Goal: Information Seeking & Learning: Check status

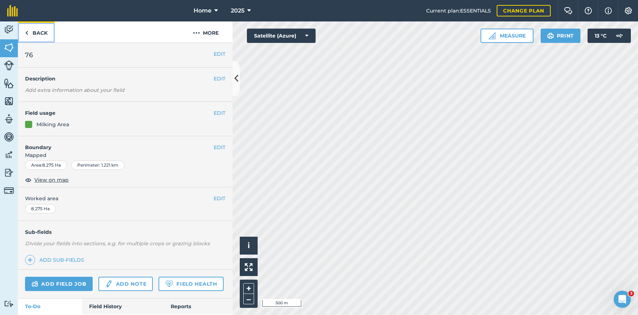
click at [48, 32] on link "Back" at bounding box center [36, 31] width 37 height 21
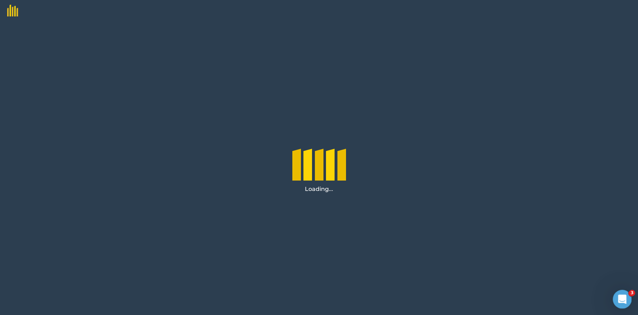
click at [625, 295] on div "Open Intercom Messenger" at bounding box center [621, 298] width 24 height 24
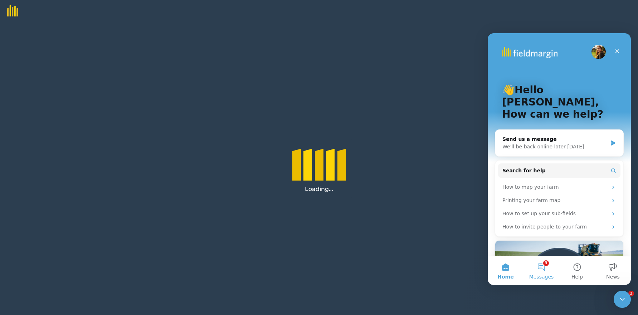
click at [546, 269] on button "3 Messages" at bounding box center [541, 270] width 36 height 29
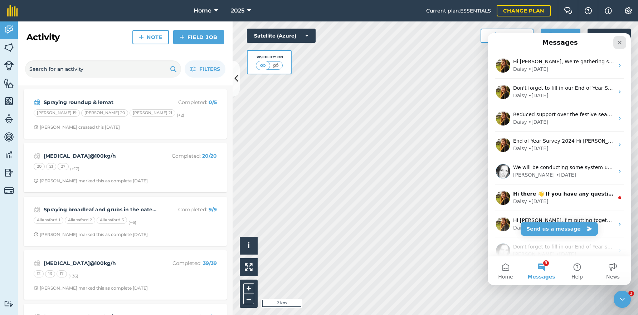
click at [620, 40] on icon "Close" at bounding box center [620, 43] width 6 height 6
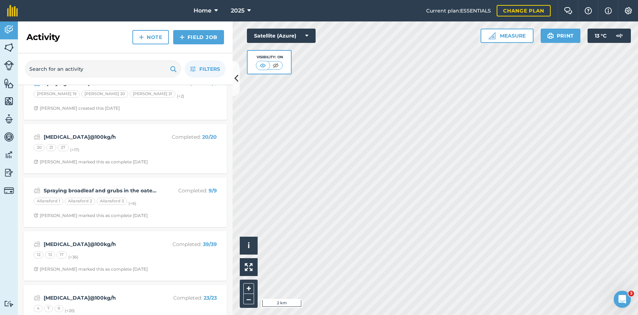
scroll to position [36, 0]
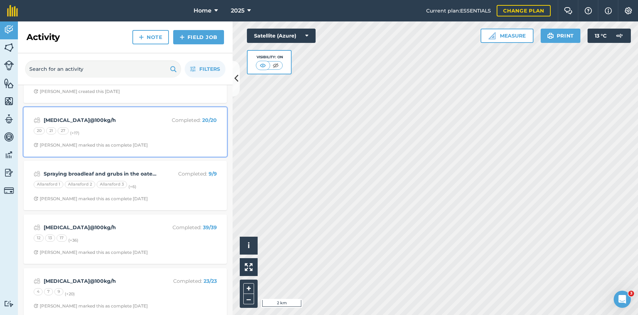
click at [171, 122] on p "Completed : 20 / 20" at bounding box center [188, 120] width 57 height 8
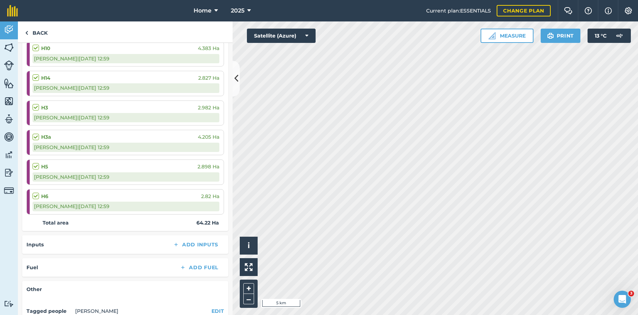
scroll to position [531, 0]
click at [39, 28] on link "Back" at bounding box center [36, 31] width 37 height 21
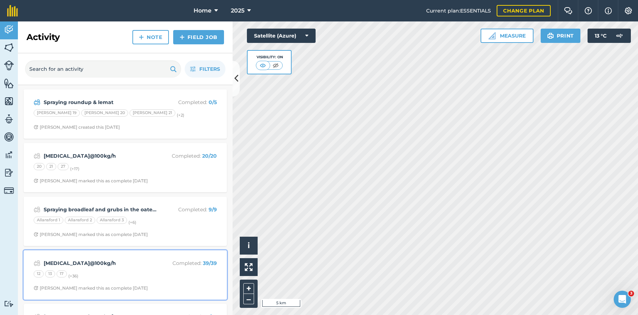
click at [167, 279] on div "12 13 17 (+ 36 )" at bounding box center [125, 274] width 183 height 9
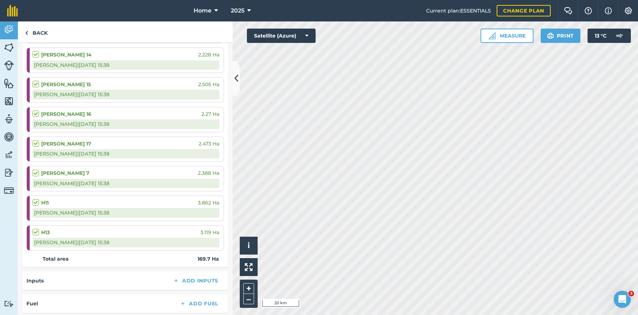
scroll to position [1022, 0]
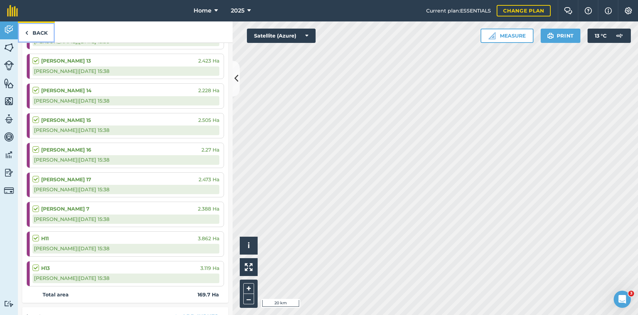
click at [34, 30] on link "Back" at bounding box center [36, 31] width 37 height 21
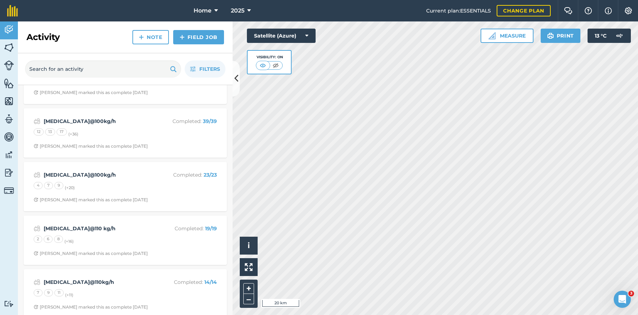
scroll to position [143, 0]
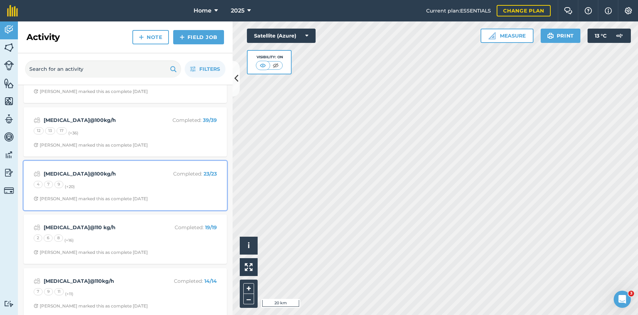
click at [168, 191] on div "Urea@100kg/h Completed : 23 / 23 4 7 9 (+ 20 ) Stephen S marked this as complet…" at bounding box center [125, 185] width 195 height 41
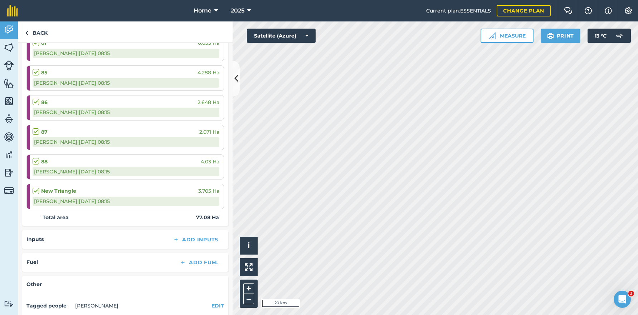
scroll to position [644, 0]
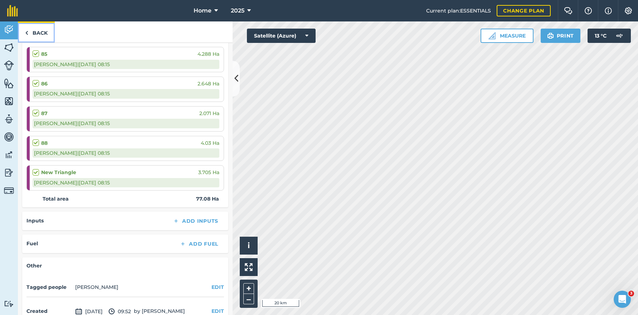
click at [42, 34] on link "Back" at bounding box center [36, 31] width 37 height 21
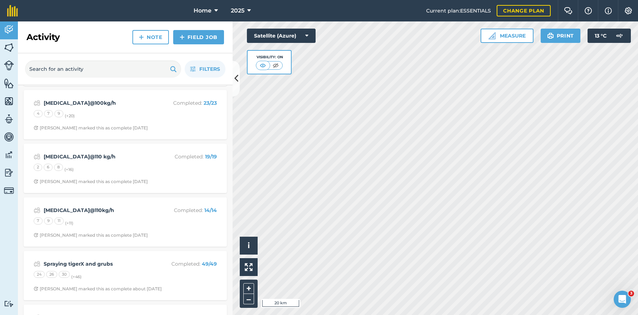
scroll to position [215, 0]
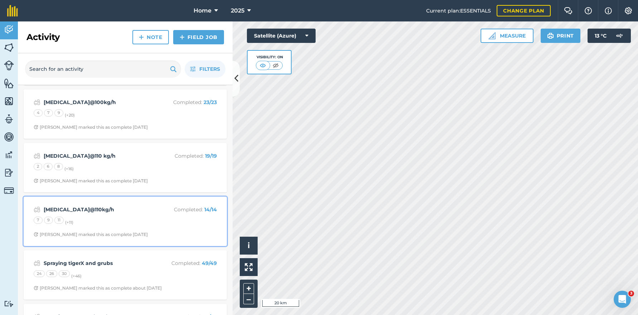
click at [181, 219] on div "7 9 11 (+ 11 )" at bounding box center [125, 221] width 183 height 9
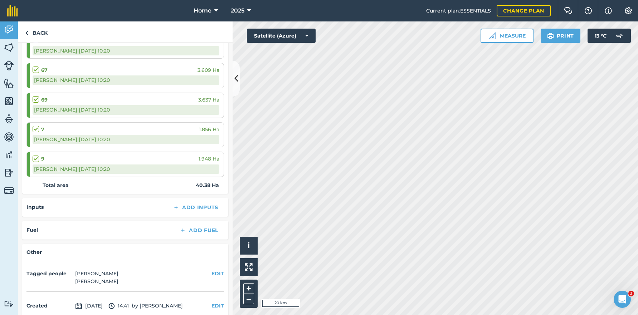
scroll to position [424, 0]
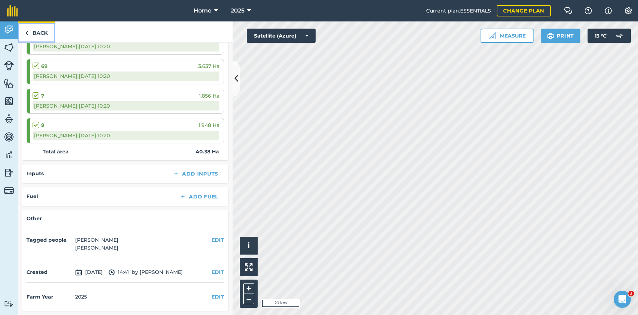
click at [37, 24] on link "Back" at bounding box center [36, 31] width 37 height 21
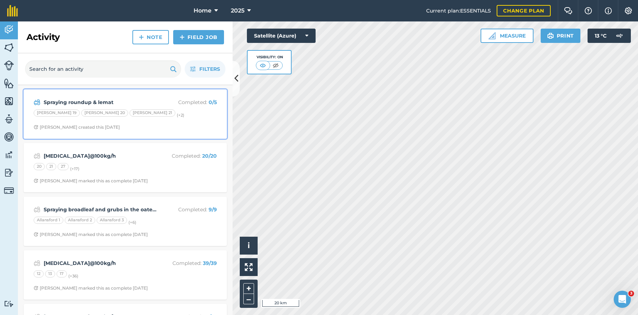
click at [144, 124] on span "[PERSON_NAME] created this [DATE]" at bounding box center [125, 127] width 183 height 6
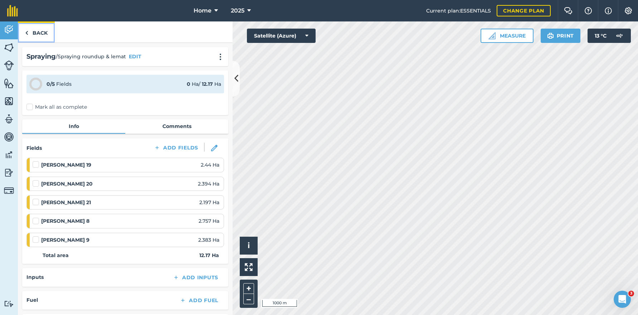
click at [35, 37] on link "Back" at bounding box center [36, 31] width 37 height 21
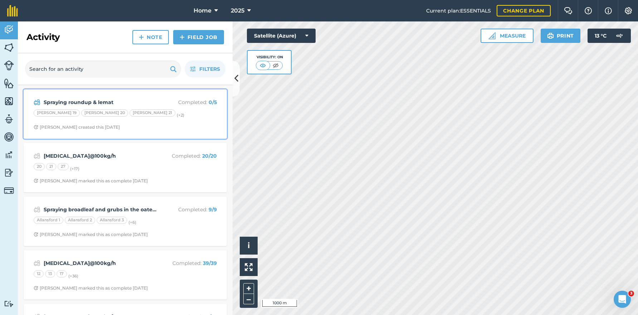
click at [136, 123] on div "Spraying roundup & lemat Completed : 0 / 5 Boyles 19 Boyles 20 Boyles 21 (+ 2 )…" at bounding box center [125, 114] width 195 height 41
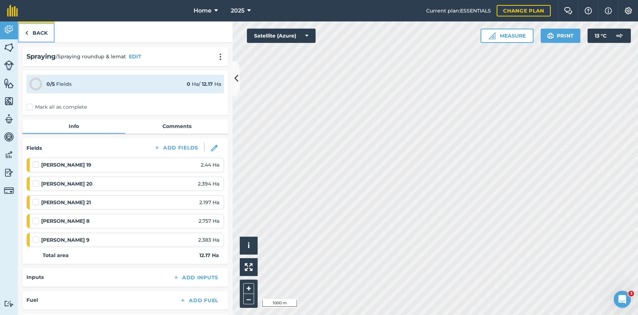
click at [35, 31] on link "Back" at bounding box center [36, 31] width 37 height 21
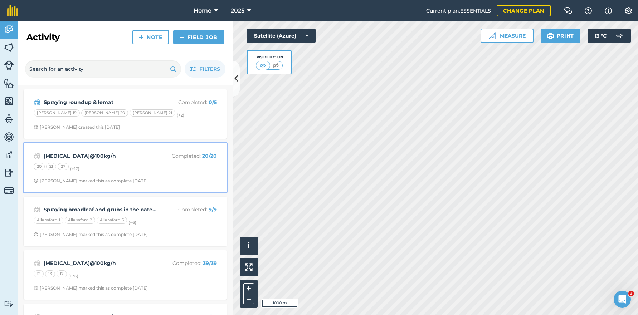
click at [156, 164] on div "20 21 27 (+ 17 )" at bounding box center [125, 167] width 183 height 9
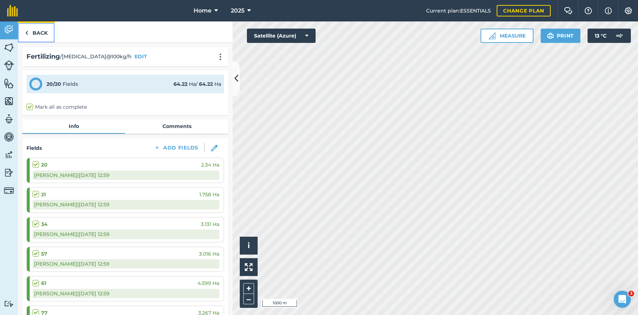
click at [38, 32] on link "Back" at bounding box center [36, 31] width 37 height 21
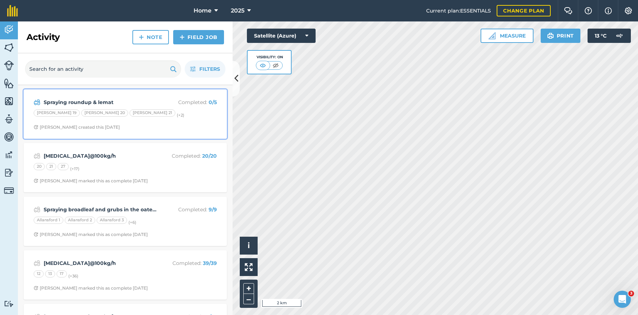
click at [187, 121] on div "Spraying roundup & [PERSON_NAME] Completed : 0 / 5 [PERSON_NAME] 19 [PERSON_NAM…" at bounding box center [125, 114] width 195 height 41
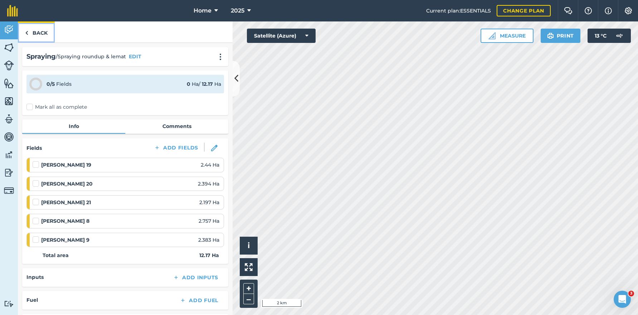
click at [47, 31] on link "Back" at bounding box center [36, 31] width 37 height 21
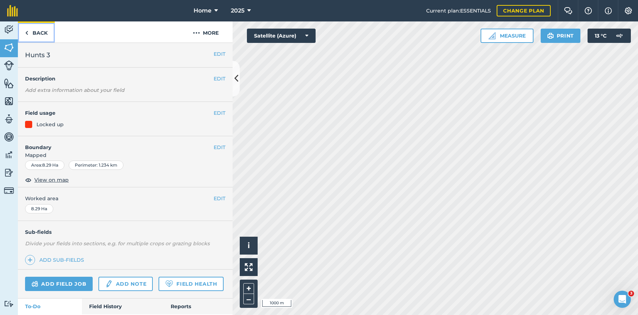
click at [33, 35] on link "Back" at bounding box center [36, 31] width 37 height 21
click at [42, 35] on link "Back" at bounding box center [36, 31] width 37 height 21
click at [50, 28] on link "Back" at bounding box center [36, 31] width 37 height 21
click at [40, 34] on link "Back" at bounding box center [36, 31] width 37 height 21
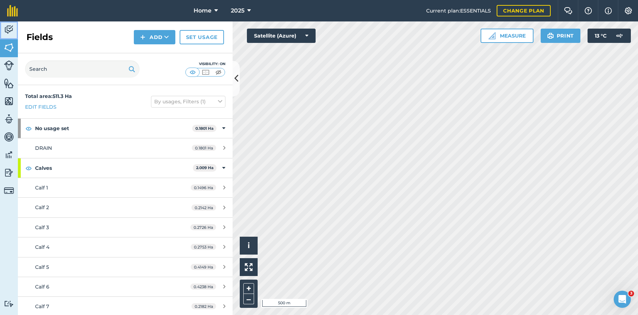
click at [5, 29] on img at bounding box center [9, 29] width 10 height 11
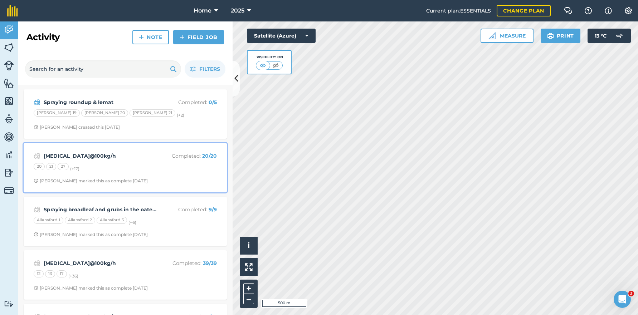
click at [113, 172] on div "20 21 27 (+ 17 )" at bounding box center [125, 167] width 183 height 9
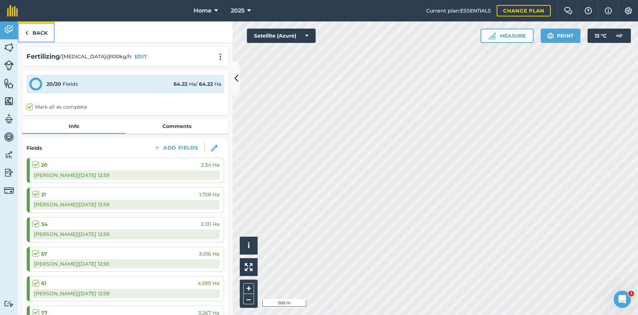
click at [36, 33] on link "Back" at bounding box center [36, 31] width 37 height 21
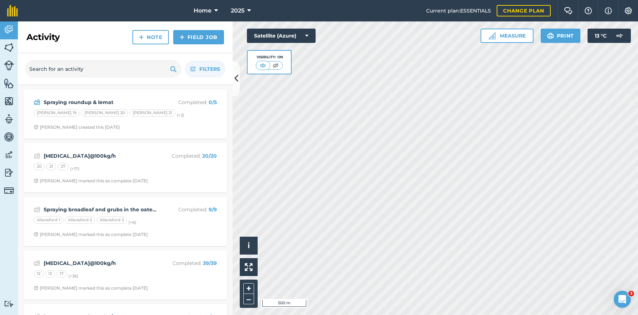
scroll to position [36, 0]
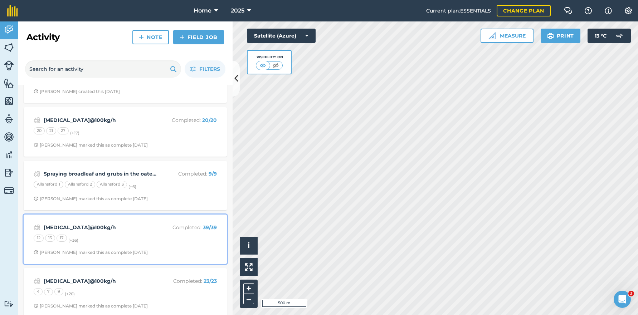
click at [139, 247] on div "Urea@100kg/h Completed : 39 / 39 12 13 17 (+ 36 ) Stephen S marked this as comp…" at bounding box center [125, 239] width 195 height 41
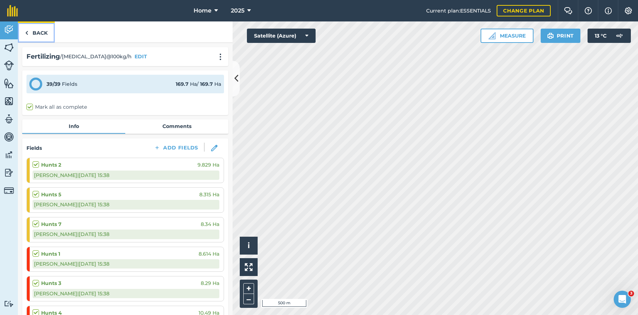
click at [30, 34] on link "Back" at bounding box center [36, 31] width 37 height 21
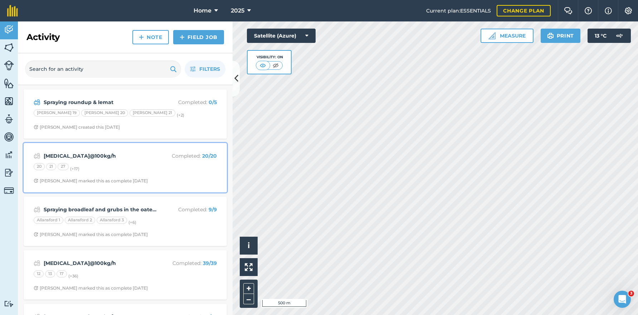
click at [147, 175] on div "urea@100kg/h Completed : 20 / 20 20 21 27 (+ 17 ) Stephen S marked this as comp…" at bounding box center [125, 167] width 195 height 41
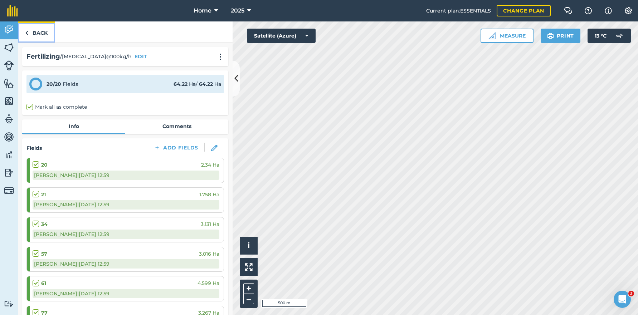
click at [38, 36] on link "Back" at bounding box center [36, 31] width 37 height 21
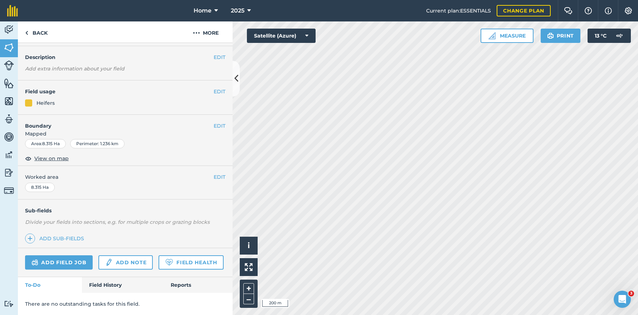
scroll to position [41, 0]
click at [109, 280] on link "Field History" at bounding box center [122, 285] width 81 height 16
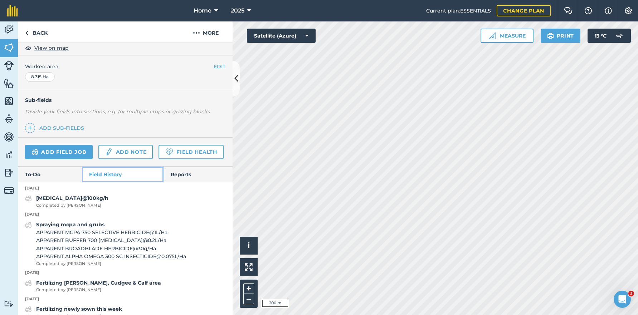
scroll to position [149, 0]
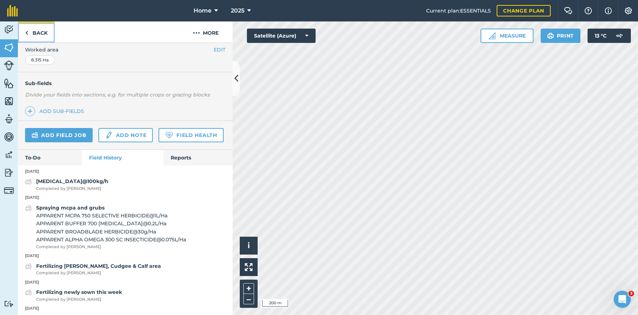
click at [26, 34] on img at bounding box center [26, 33] width 3 height 9
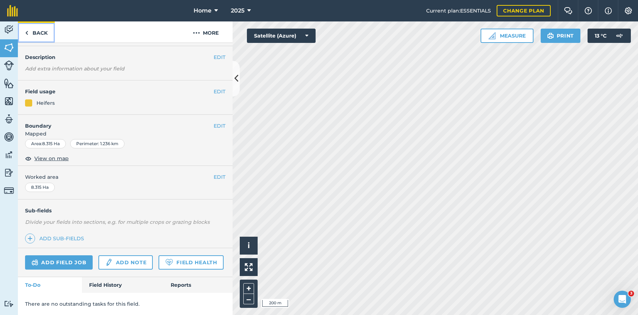
click at [26, 34] on img at bounding box center [26, 33] width 3 height 9
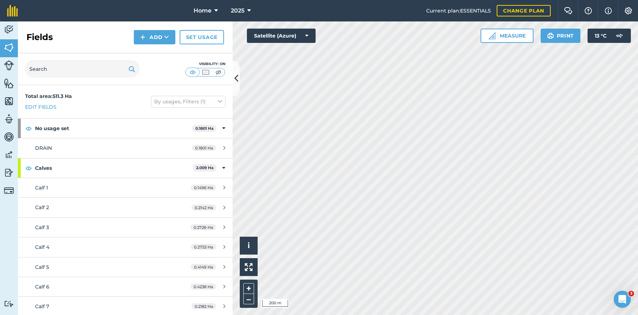
click at [26, 34] on div "Fields Add Set usage" at bounding box center [125, 37] width 215 height 32
click at [4, 28] on img at bounding box center [9, 29] width 10 height 11
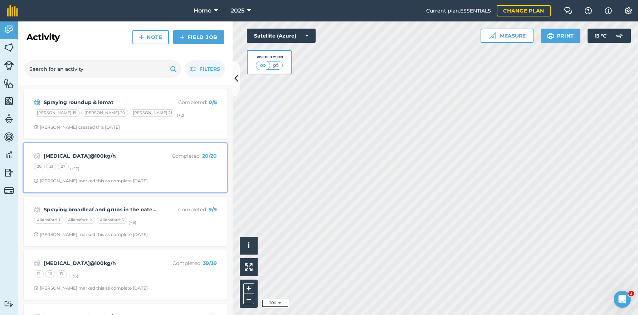
click at [147, 173] on div "[MEDICAL_DATA]@100kg/h Completed : 20 / 20 20 21 27 (+ 17 ) [PERSON_NAME] marke…" at bounding box center [125, 167] width 195 height 41
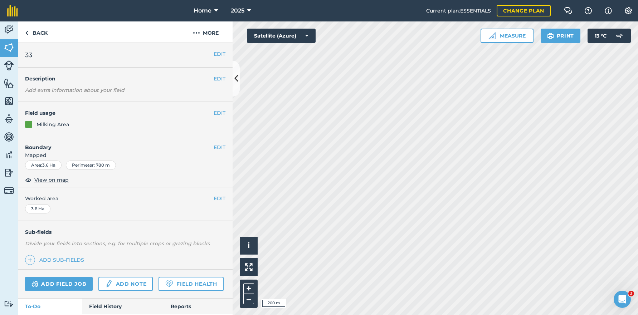
scroll to position [48, 0]
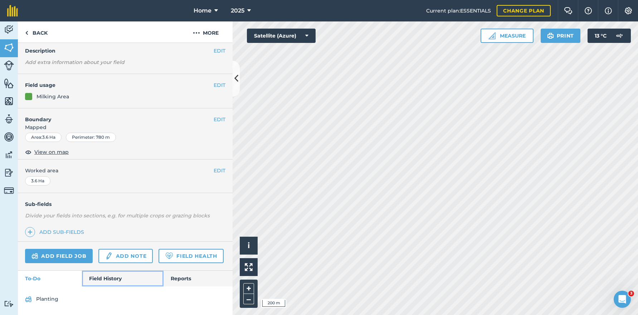
click at [108, 274] on link "Field History" at bounding box center [122, 279] width 81 height 16
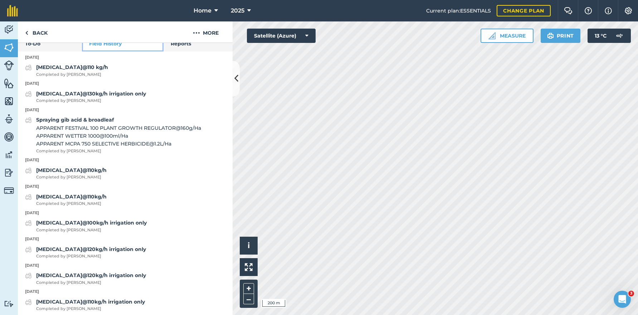
scroll to position [262, 0]
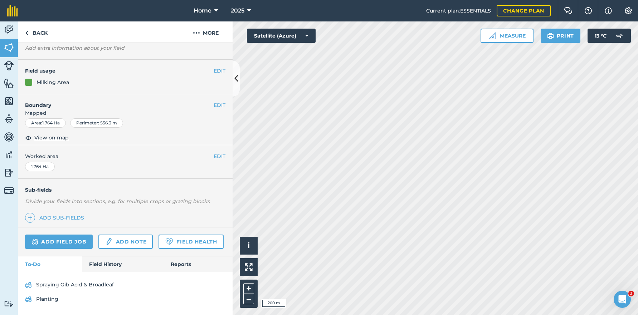
scroll to position [62, 0]
click at [103, 264] on link "Field History" at bounding box center [122, 264] width 81 height 16
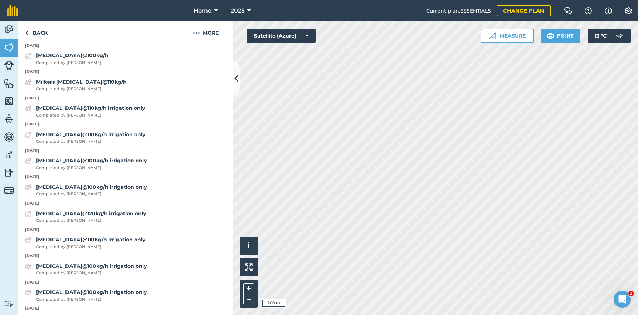
scroll to position [241, 0]
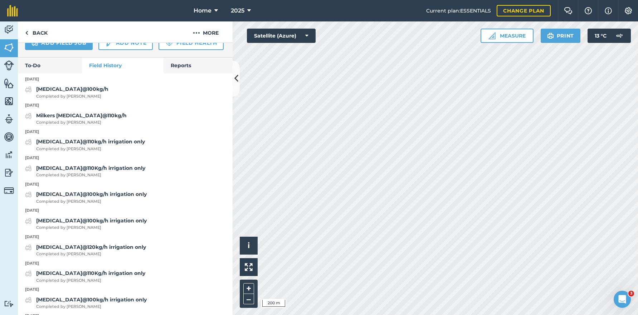
scroll to position [48, 0]
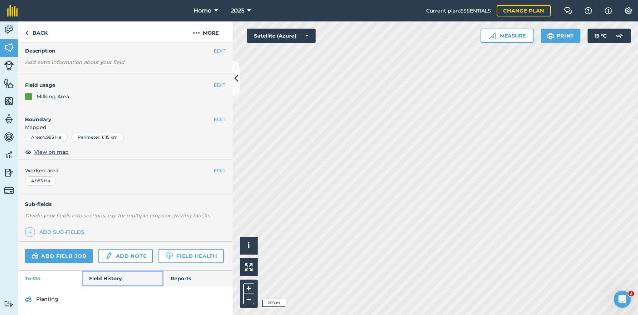
click at [114, 276] on link "Field History" at bounding box center [122, 279] width 81 height 16
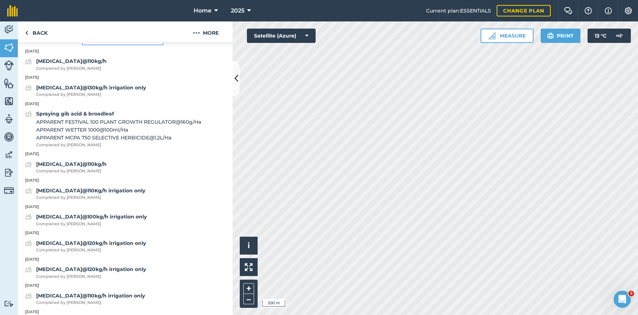
scroll to position [262, 0]
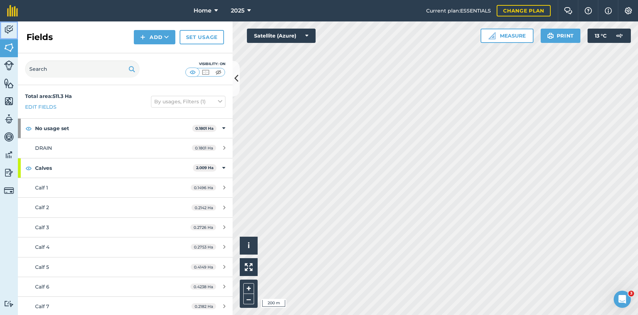
click at [13, 27] on img at bounding box center [9, 29] width 10 height 11
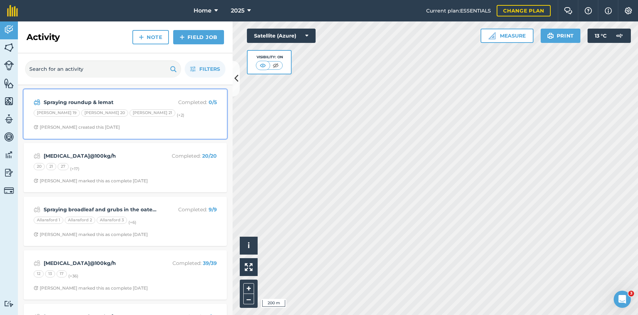
click at [151, 127] on span "[PERSON_NAME] created this [DATE]" at bounding box center [125, 127] width 183 height 6
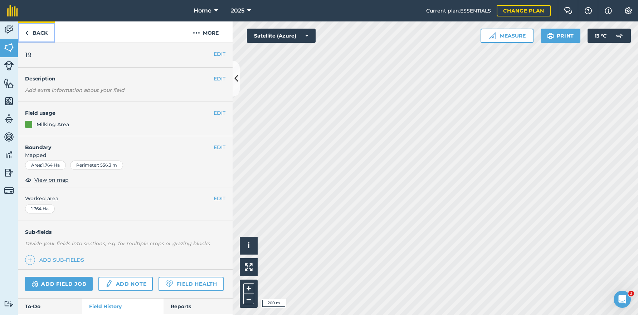
click at [39, 31] on link "Back" at bounding box center [36, 31] width 37 height 21
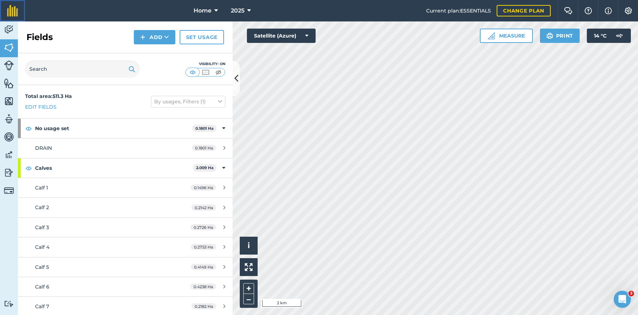
click at [4, 21] on link at bounding box center [12, 10] width 25 height 21
